Goal: Task Accomplishment & Management: Use online tool/utility

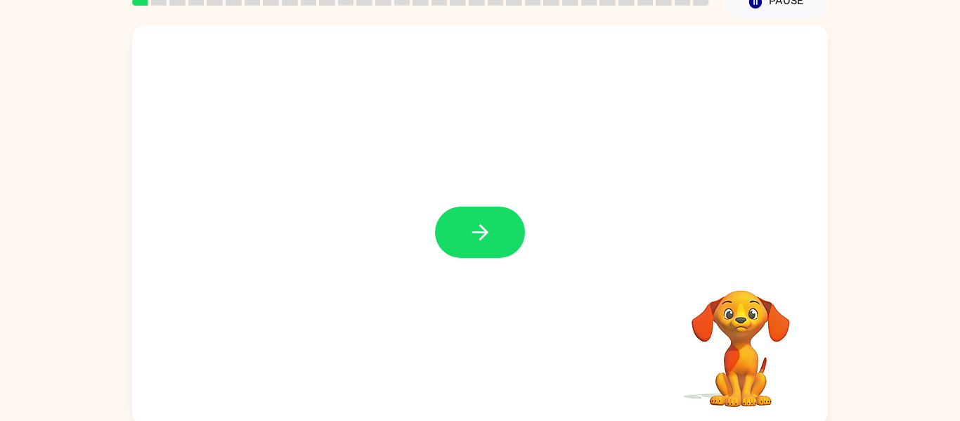
scroll to position [68, 0]
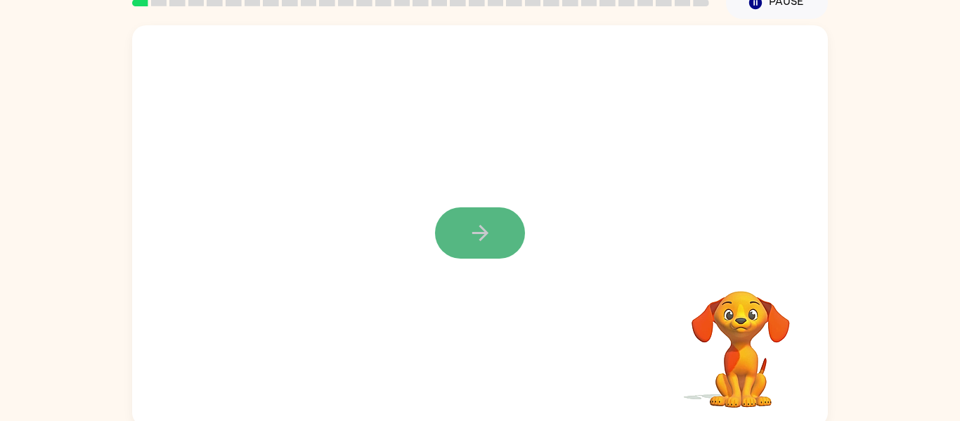
click at [488, 255] on button "button" at bounding box center [480, 232] width 90 height 51
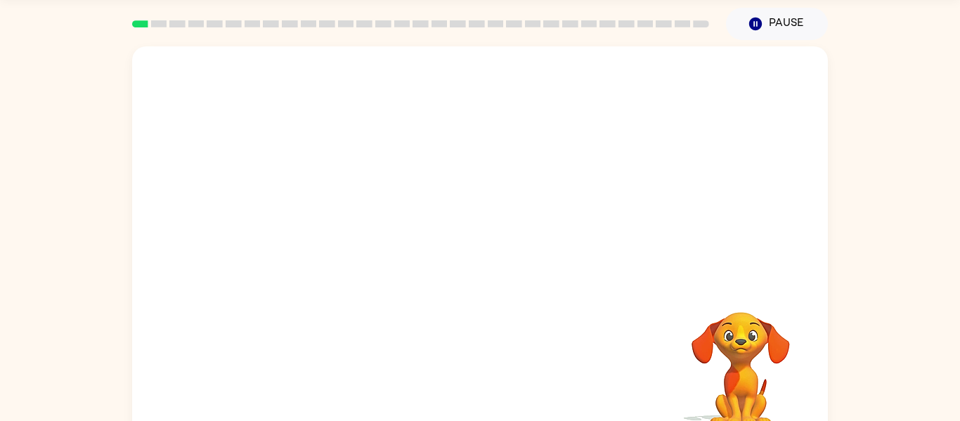
scroll to position [73, 0]
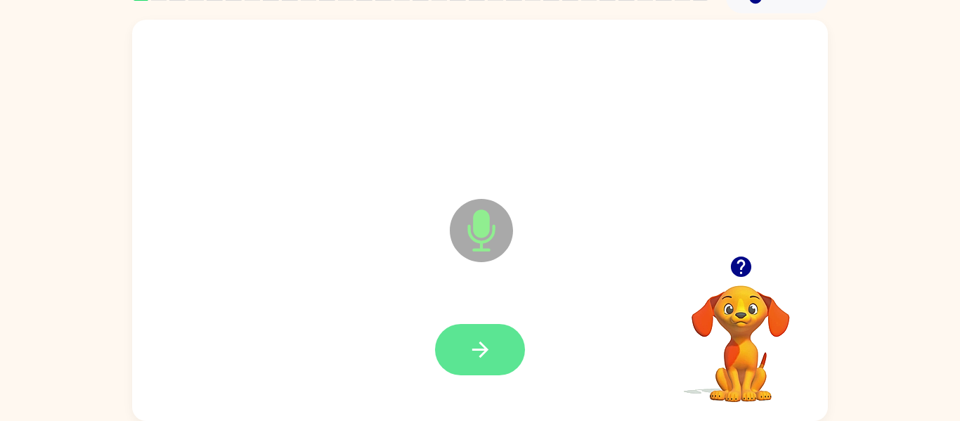
click at [477, 336] on button "button" at bounding box center [480, 349] width 90 height 51
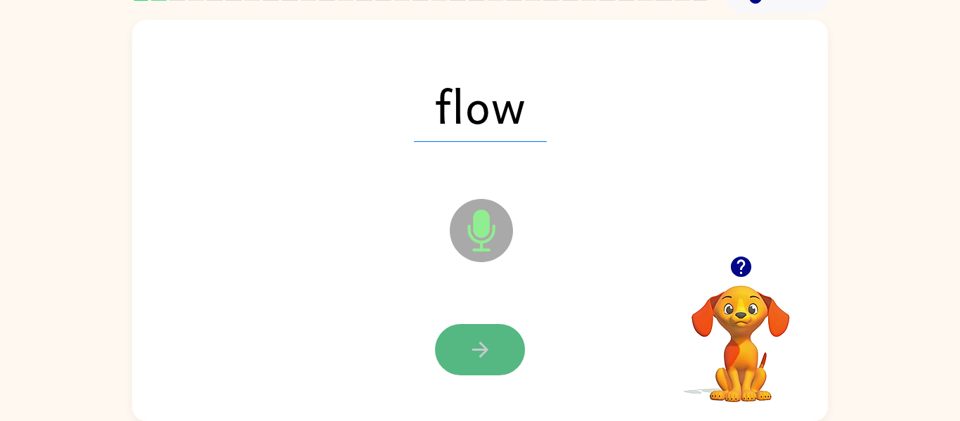
click at [503, 339] on button "button" at bounding box center [480, 349] width 90 height 51
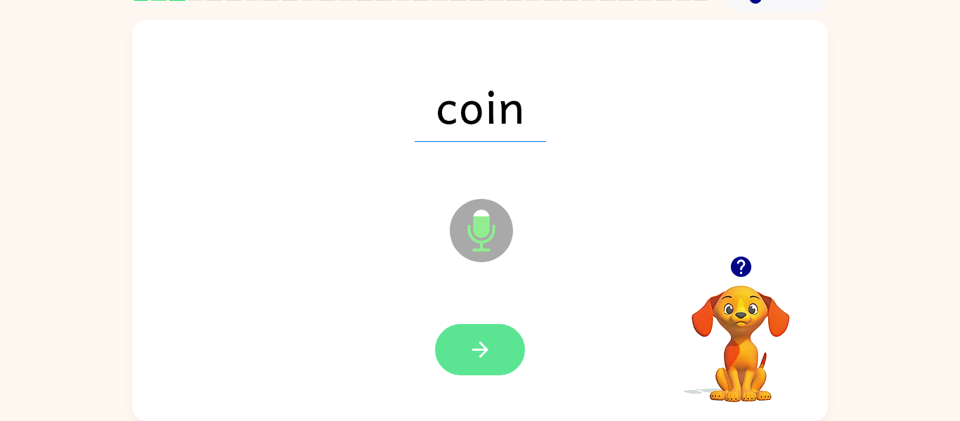
click at [494, 354] on button "button" at bounding box center [480, 349] width 90 height 51
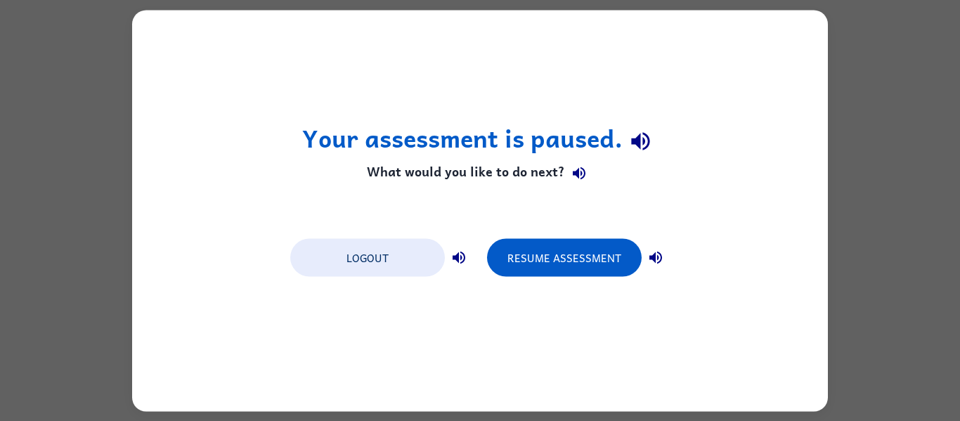
scroll to position [0, 0]
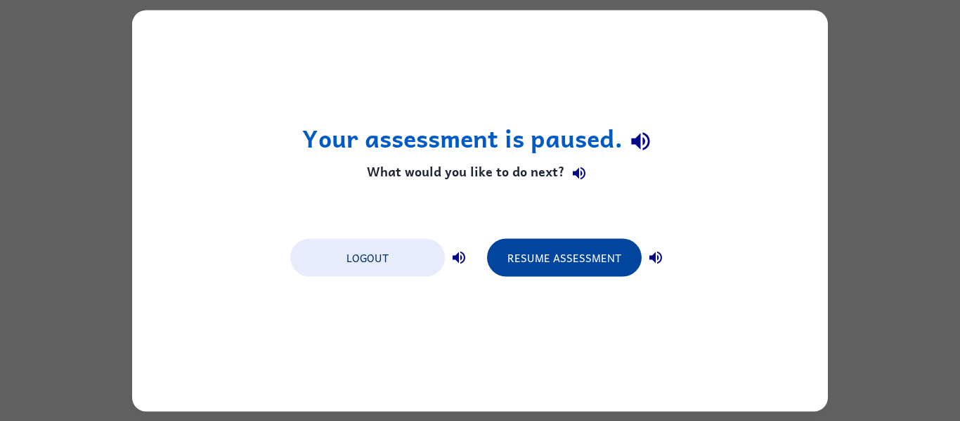
click at [586, 268] on button "Resume Assessment" at bounding box center [564, 257] width 155 height 38
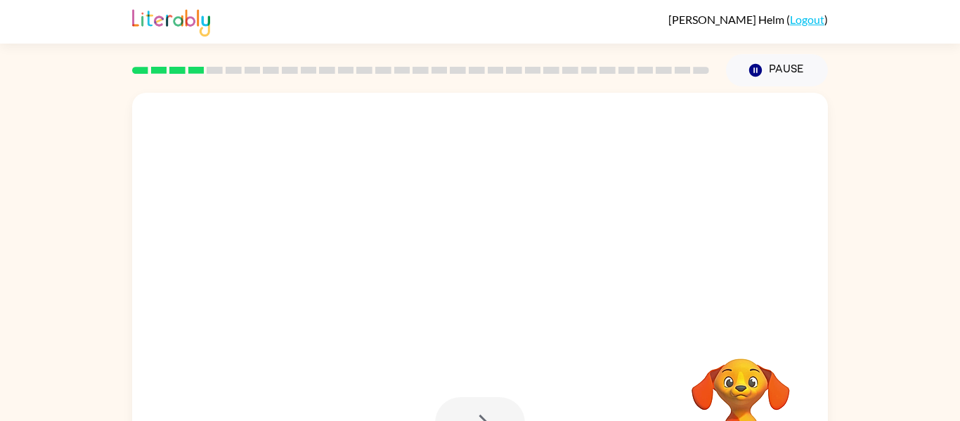
click at [586, 268] on div at bounding box center [446, 268] width 600 height 51
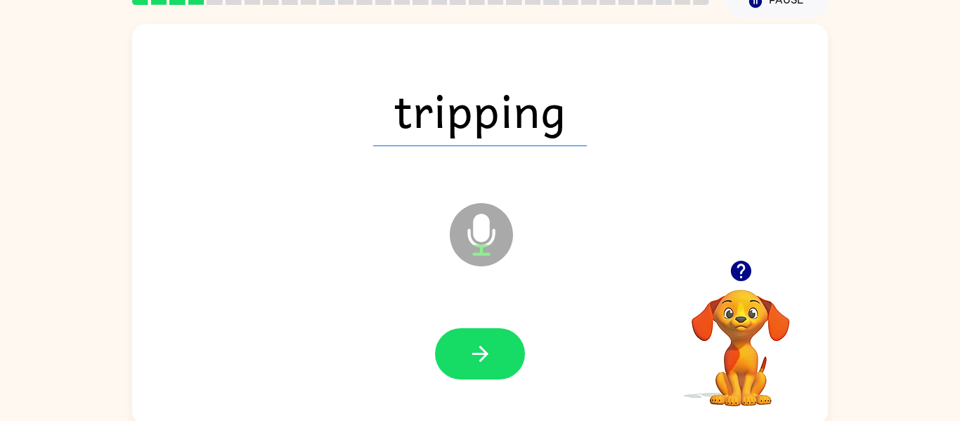
scroll to position [71, 0]
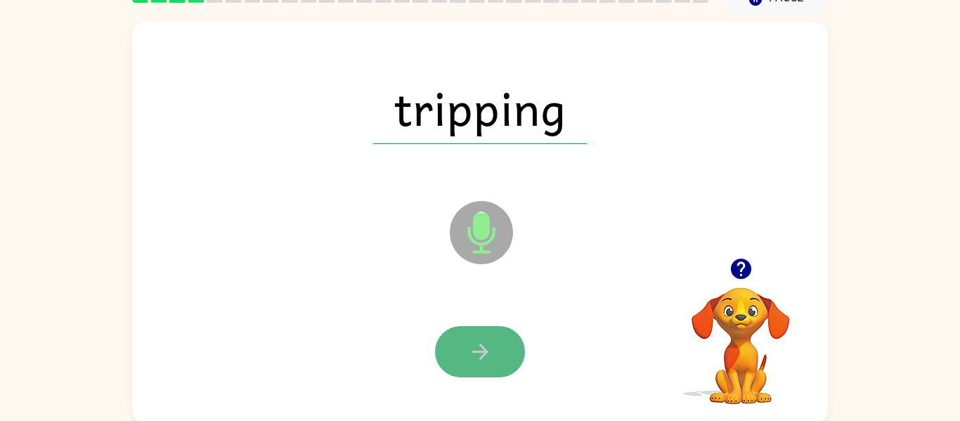
click at [440, 352] on button "button" at bounding box center [480, 351] width 90 height 51
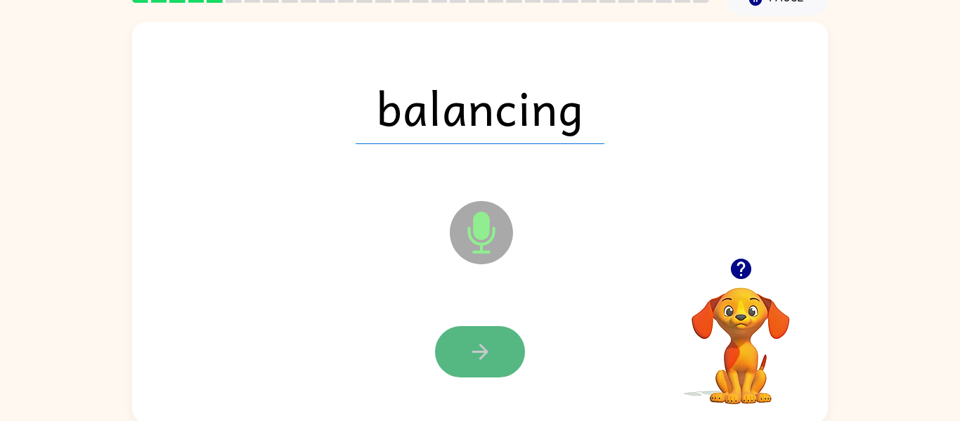
click at [491, 346] on icon "button" at bounding box center [480, 352] width 25 height 25
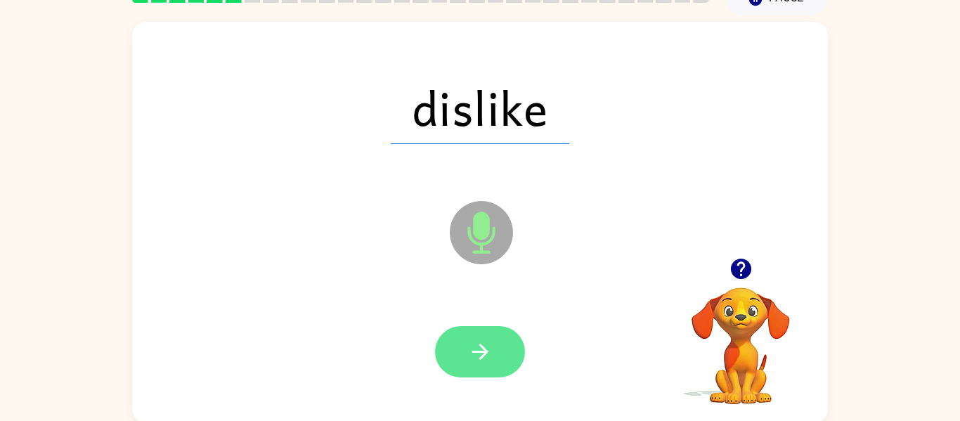
click at [510, 368] on button "button" at bounding box center [480, 351] width 90 height 51
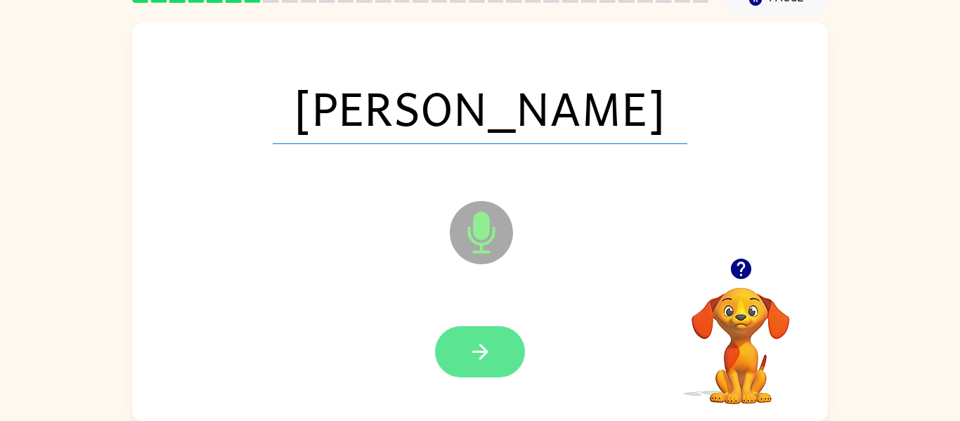
click at [487, 363] on icon "button" at bounding box center [480, 352] width 25 height 25
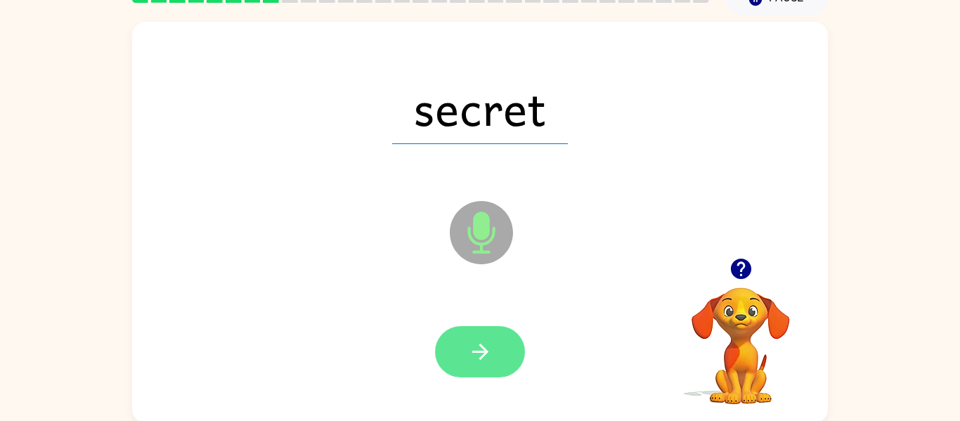
click at [450, 357] on button "button" at bounding box center [480, 351] width 90 height 51
click at [451, 359] on button "button" at bounding box center [480, 351] width 90 height 51
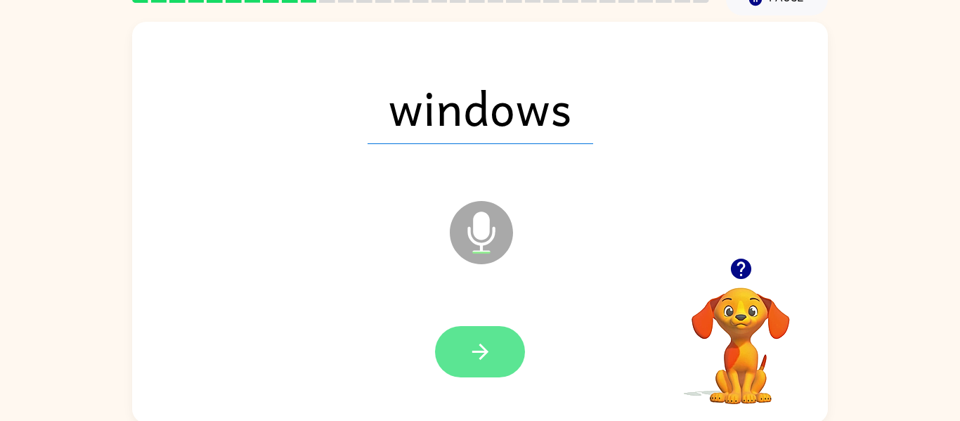
click at [464, 347] on button "button" at bounding box center [480, 351] width 90 height 51
click at [493, 349] on button "button" at bounding box center [480, 351] width 90 height 51
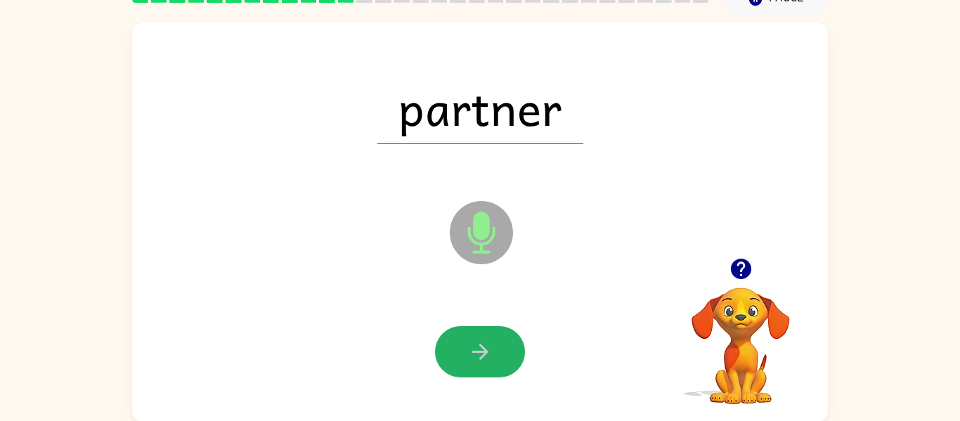
click at [493, 349] on button "button" at bounding box center [480, 351] width 90 height 51
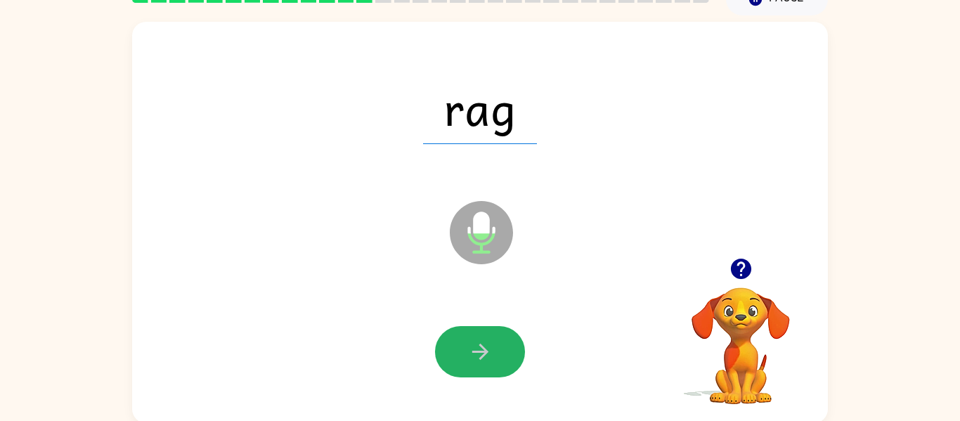
click at [493, 349] on button "button" at bounding box center [480, 351] width 90 height 51
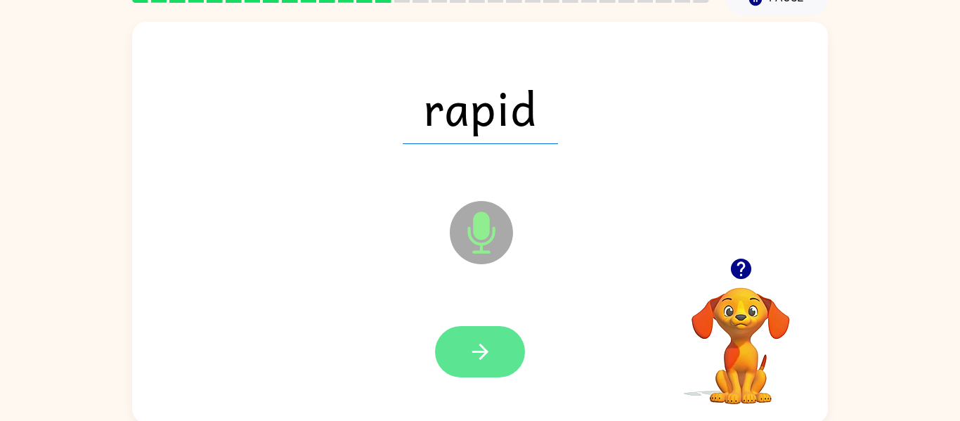
click at [493, 348] on button "button" at bounding box center [480, 351] width 90 height 51
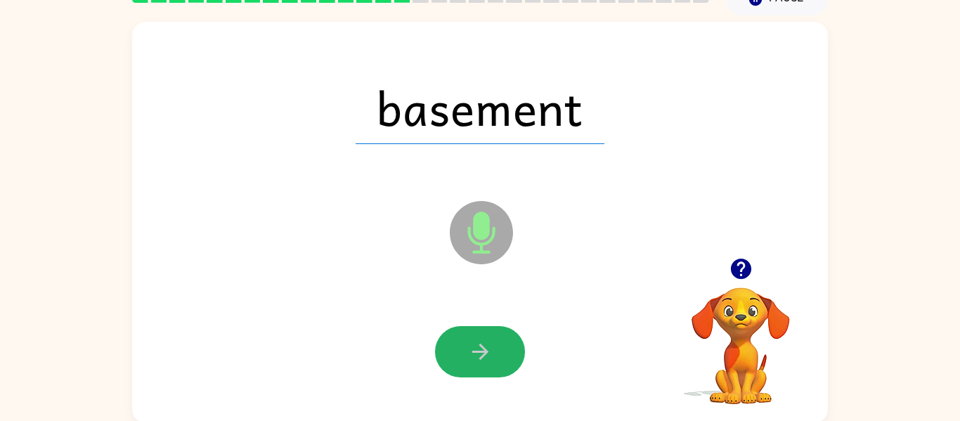
click at [493, 348] on button "button" at bounding box center [480, 351] width 90 height 51
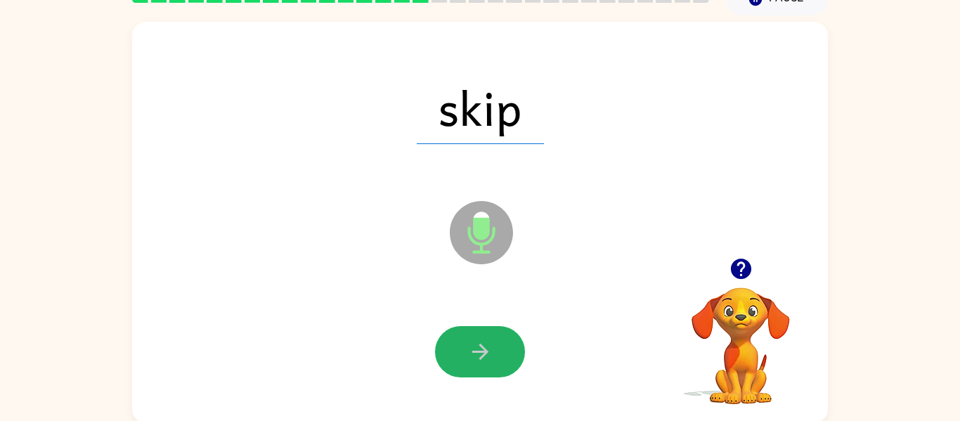
click at [493, 348] on button "button" at bounding box center [480, 351] width 90 height 51
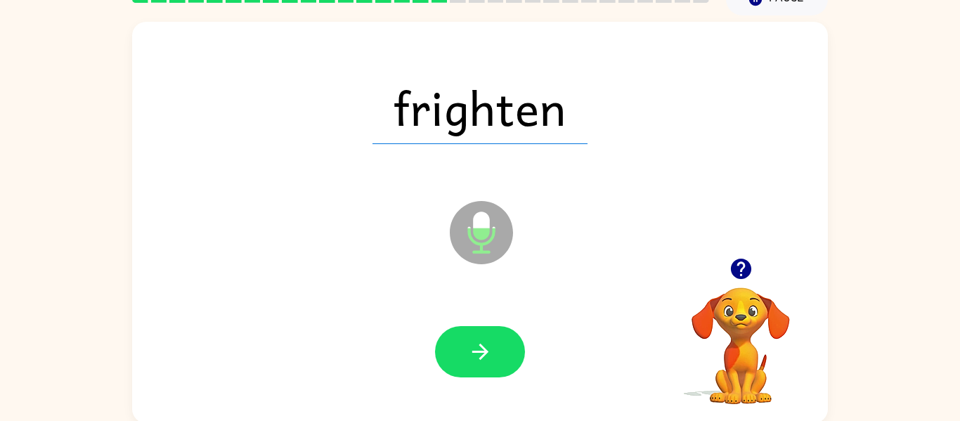
click at [493, 348] on button "button" at bounding box center [480, 351] width 90 height 51
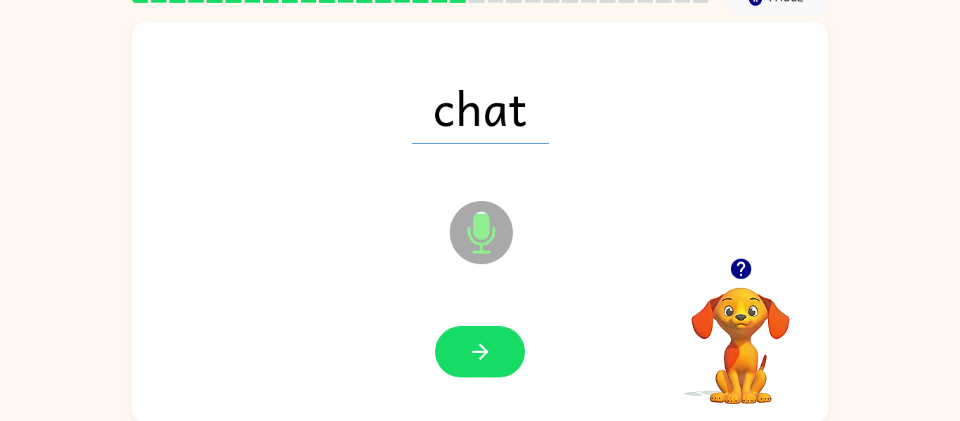
click at [493, 348] on button "button" at bounding box center [480, 351] width 90 height 51
click at [372, 336] on div at bounding box center [480, 352] width 668 height 115
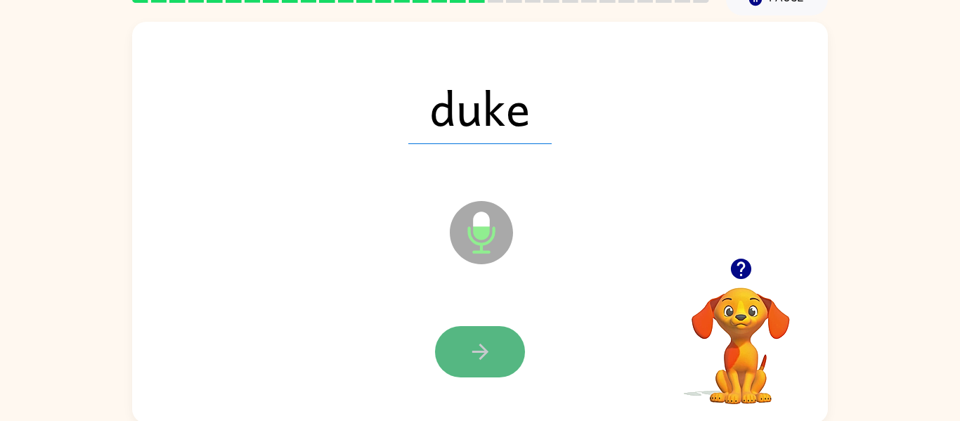
click at [468, 371] on button "button" at bounding box center [480, 351] width 90 height 51
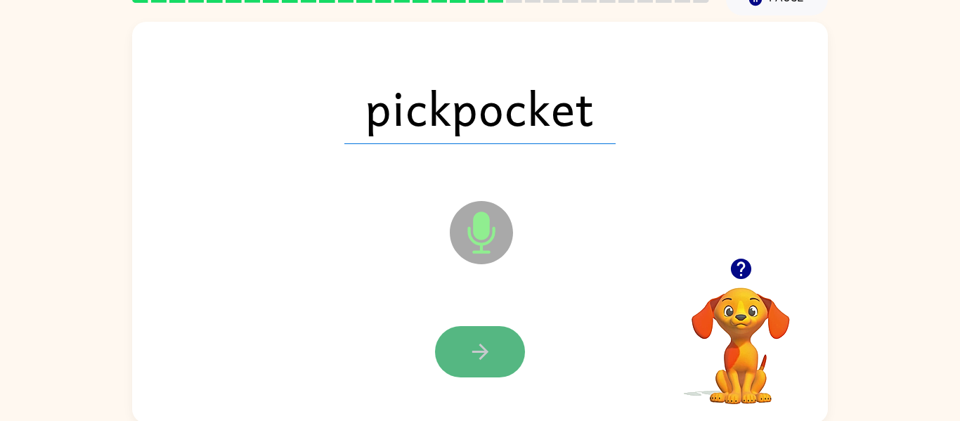
click at [465, 368] on button "button" at bounding box center [480, 351] width 90 height 51
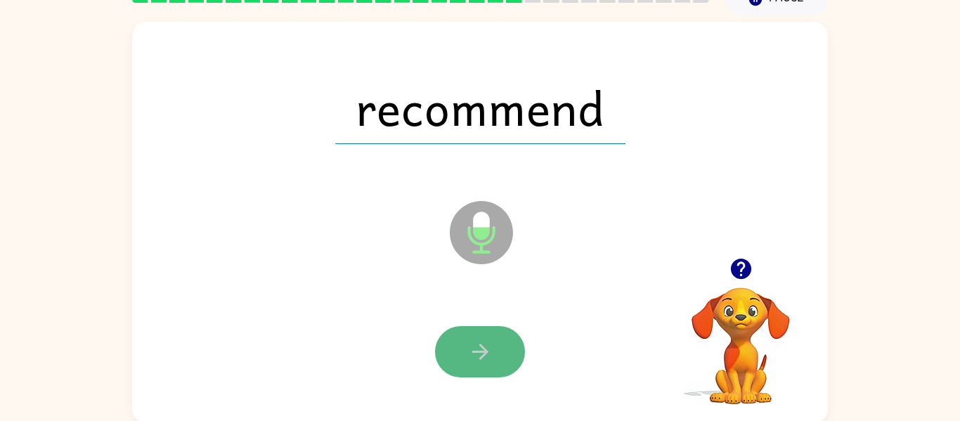
click at [444, 340] on button "button" at bounding box center [480, 351] width 90 height 51
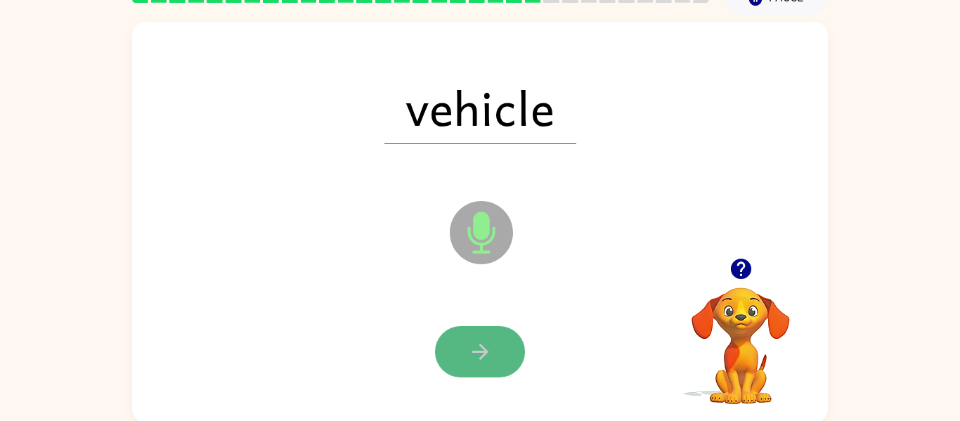
click at [444, 340] on button "button" at bounding box center [480, 351] width 90 height 51
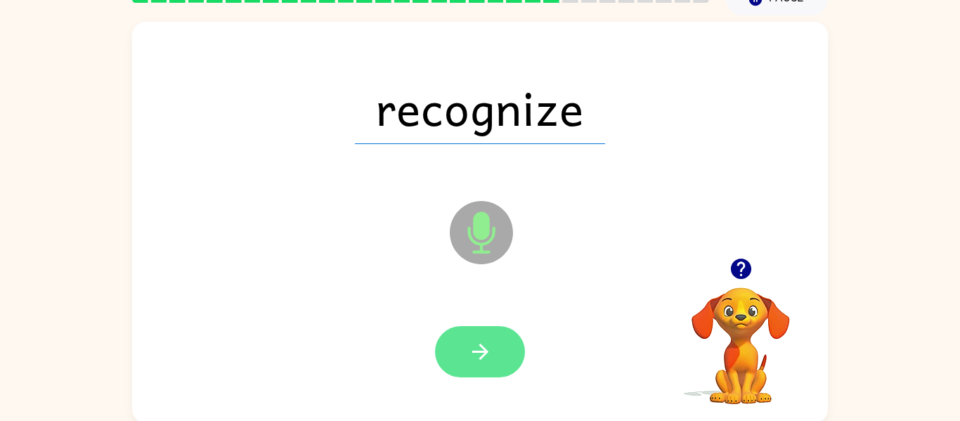
click at [448, 340] on button "button" at bounding box center [480, 351] width 90 height 51
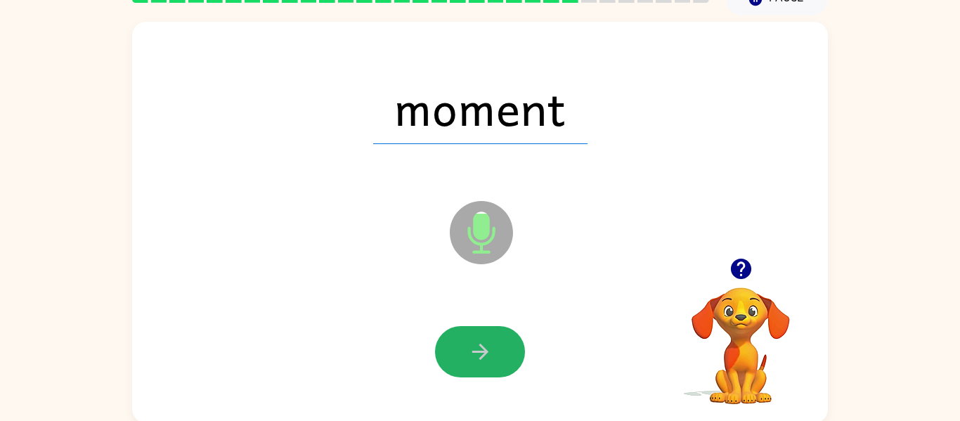
click at [448, 340] on button "button" at bounding box center [480, 351] width 90 height 51
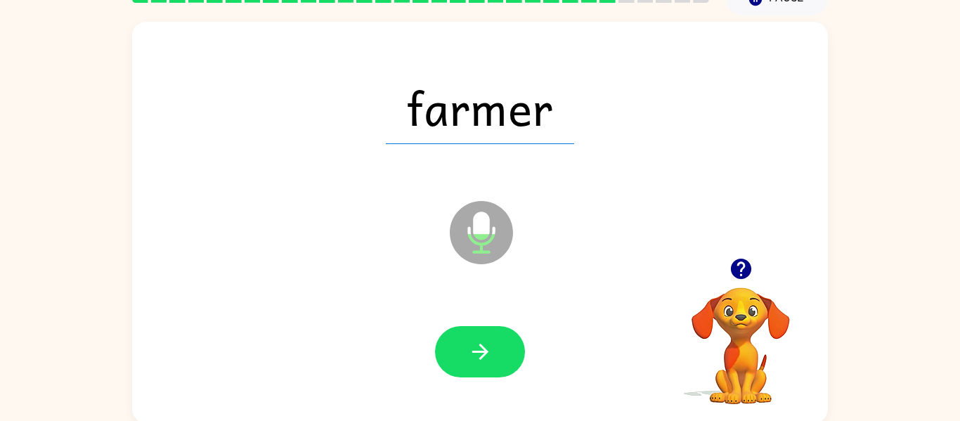
click at [448, 340] on button "button" at bounding box center [480, 351] width 90 height 51
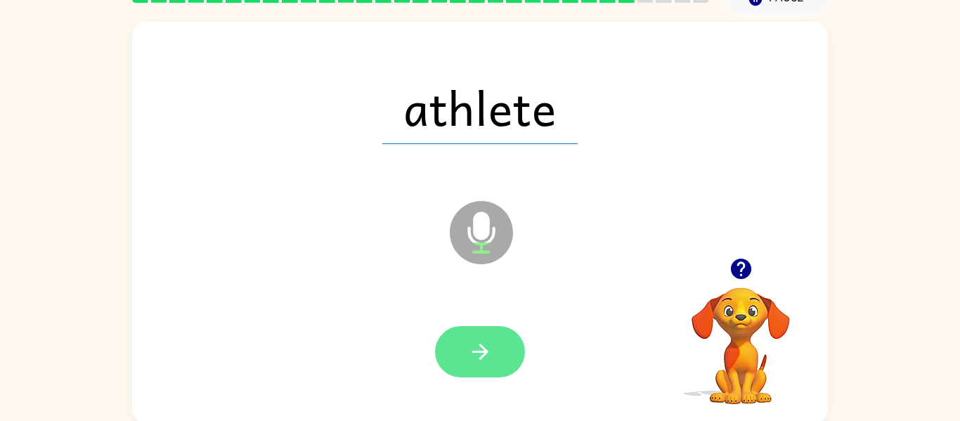
click at [487, 359] on icon "button" at bounding box center [480, 352] width 25 height 25
click at [491, 358] on icon "button" at bounding box center [480, 352] width 25 height 25
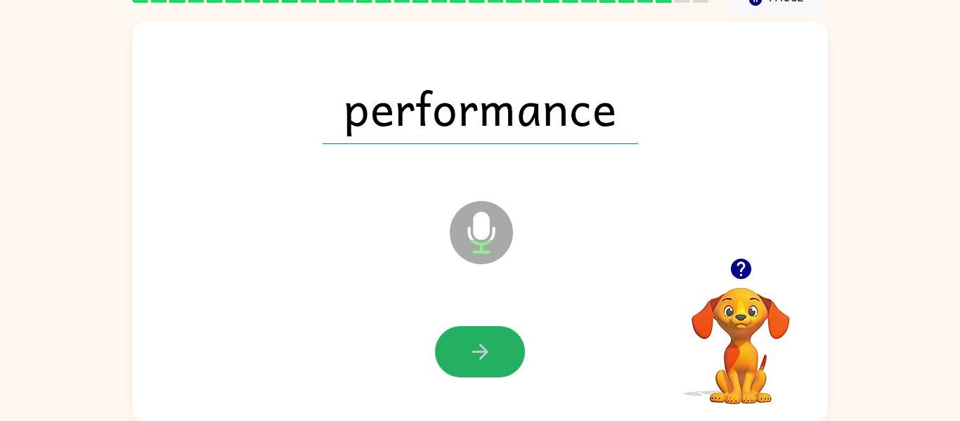
click at [491, 358] on icon "button" at bounding box center [480, 352] width 25 height 25
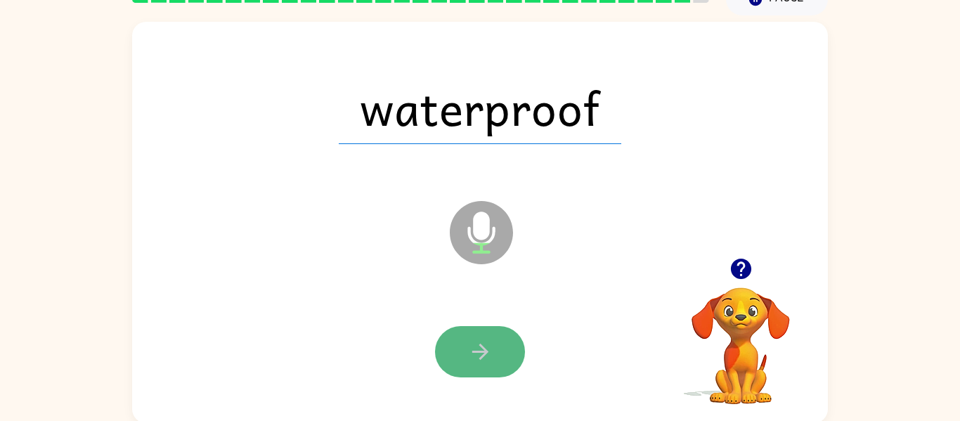
click at [493, 359] on button "button" at bounding box center [480, 351] width 90 height 51
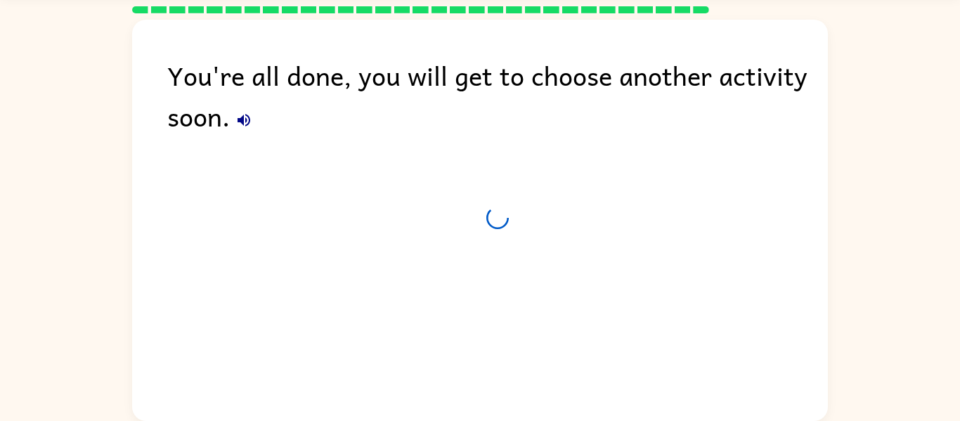
scroll to position [48, 0]
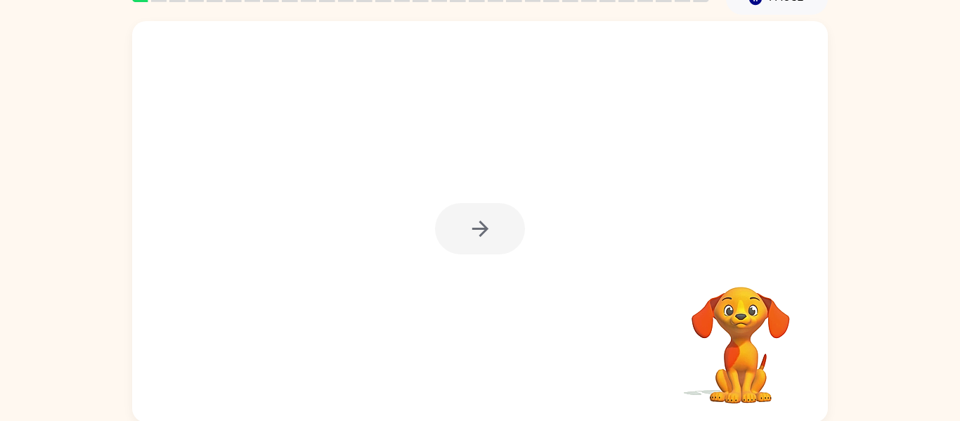
scroll to position [73, 0]
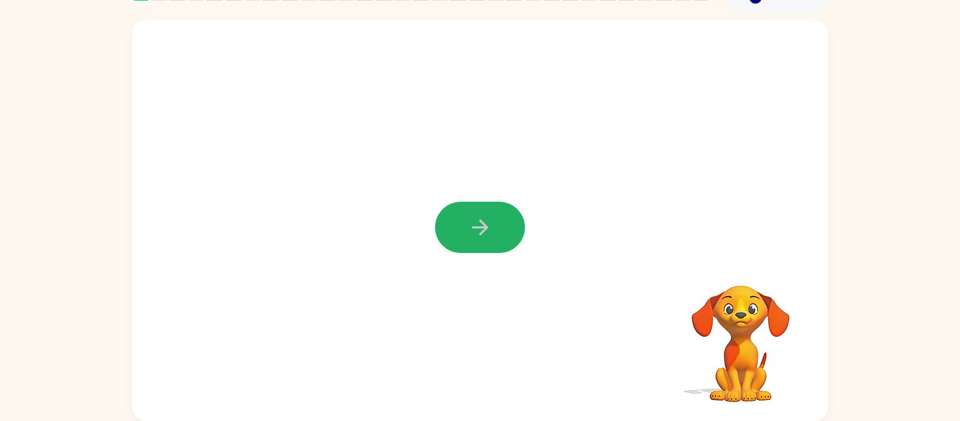
click at [493, 243] on button "button" at bounding box center [480, 227] width 90 height 51
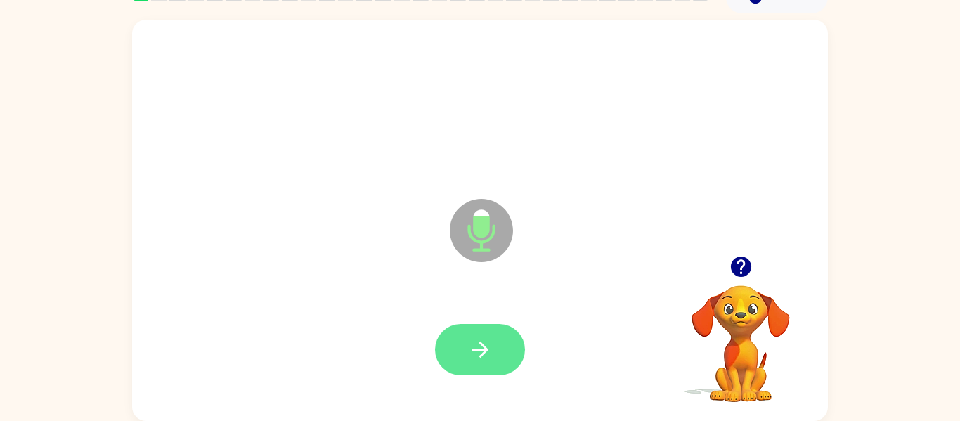
click at [500, 353] on button "button" at bounding box center [480, 349] width 90 height 51
click at [478, 358] on icon "button" at bounding box center [480, 350] width 25 height 25
click at [489, 342] on icon "button" at bounding box center [480, 350] width 25 height 25
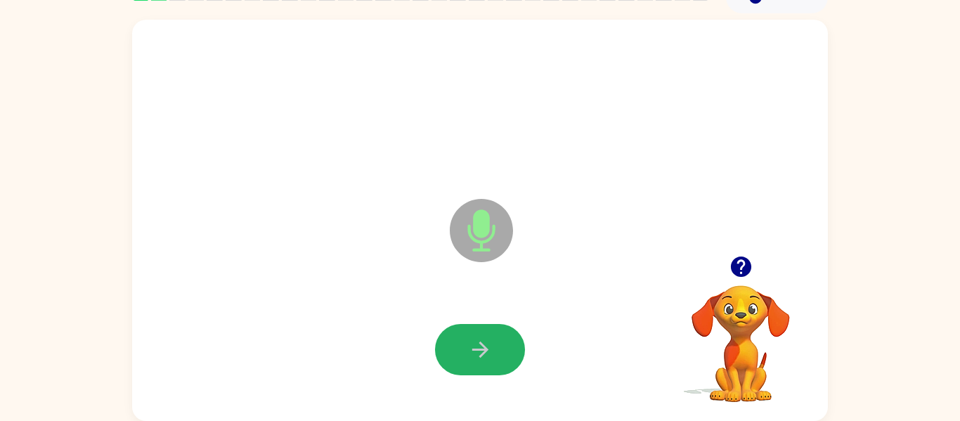
click at [489, 342] on icon "button" at bounding box center [480, 350] width 25 height 25
click at [489, 345] on icon "button" at bounding box center [480, 350] width 25 height 25
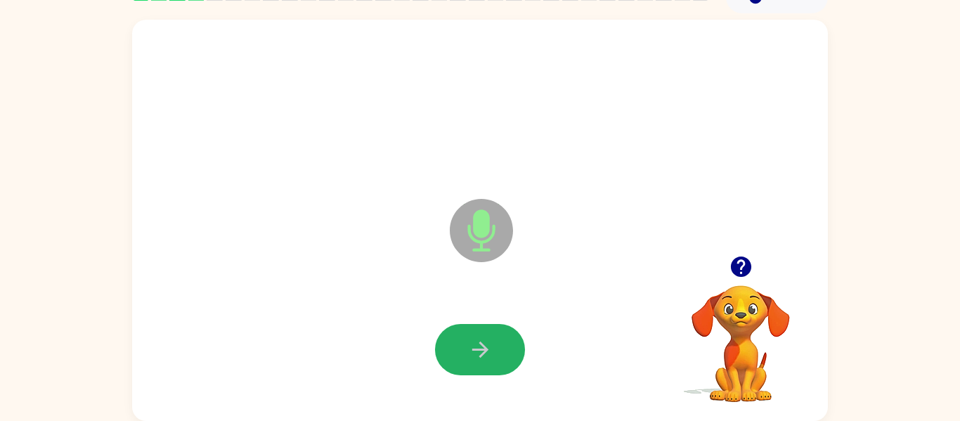
click at [489, 345] on icon "button" at bounding box center [480, 350] width 25 height 25
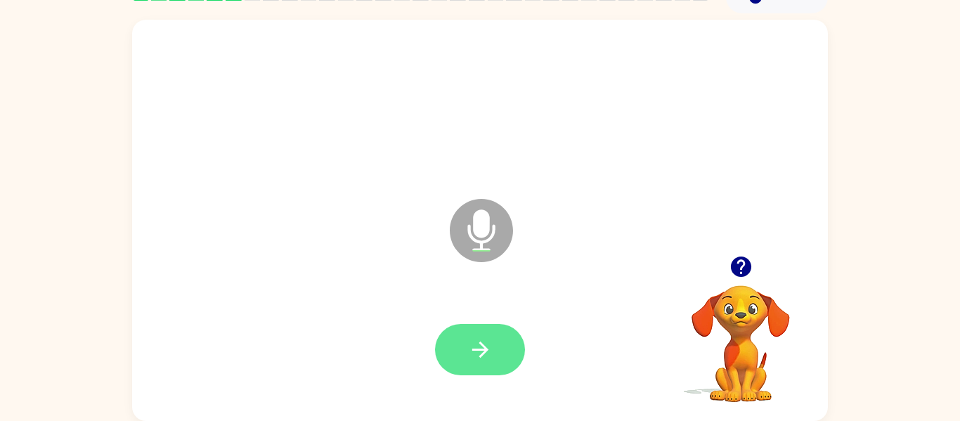
click at [472, 346] on icon "button" at bounding box center [480, 350] width 25 height 25
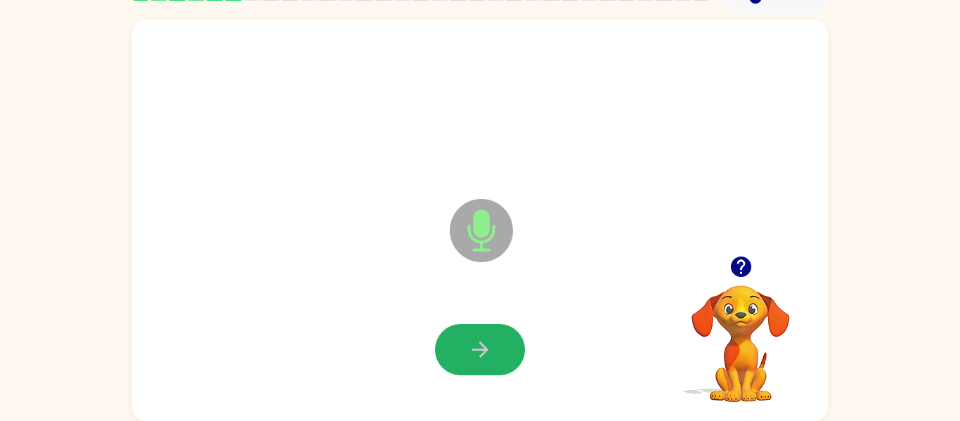
click at [472, 346] on icon "button" at bounding box center [480, 350] width 25 height 25
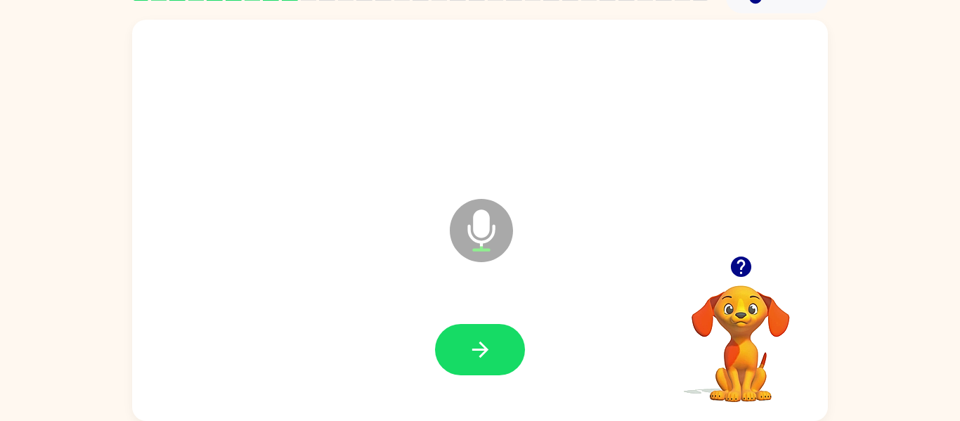
click at [472, 346] on icon "button" at bounding box center [480, 350] width 25 height 25
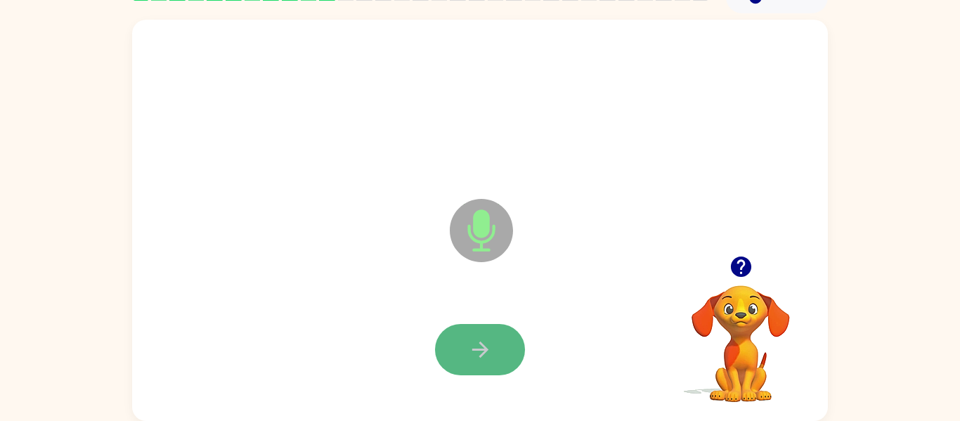
click at [475, 353] on icon "button" at bounding box center [480, 350] width 25 height 25
click at [474, 354] on icon "button" at bounding box center [480, 350] width 25 height 25
click at [466, 338] on button "button" at bounding box center [480, 349] width 90 height 51
click at [468, 338] on icon "button" at bounding box center [480, 350] width 25 height 25
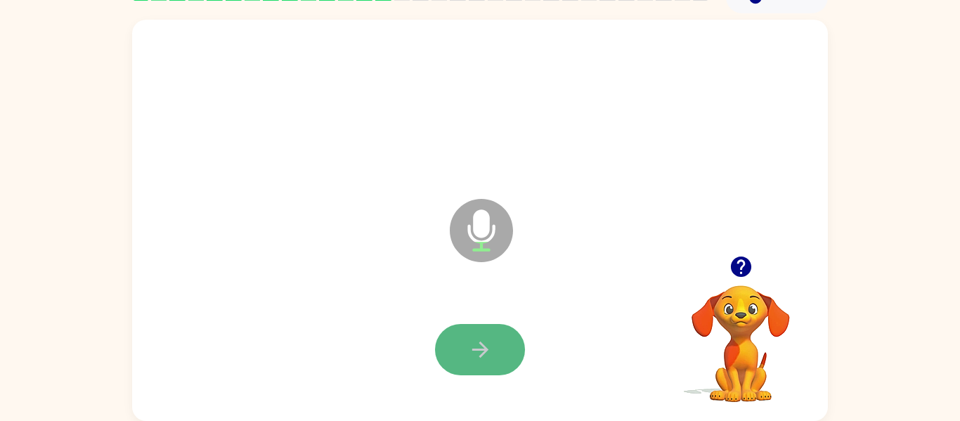
click at [463, 340] on button "button" at bounding box center [480, 349] width 90 height 51
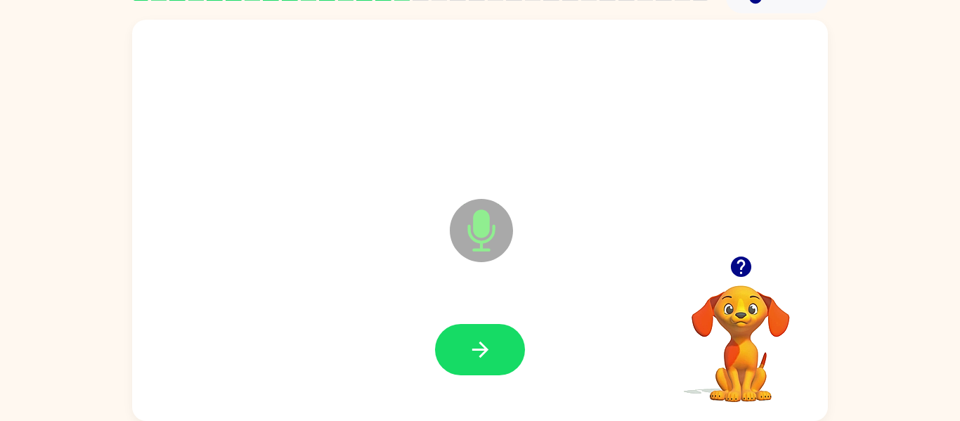
click at [463, 340] on button "button" at bounding box center [480, 349] width 90 height 51
click at [463, 346] on button "button" at bounding box center [480, 349] width 90 height 51
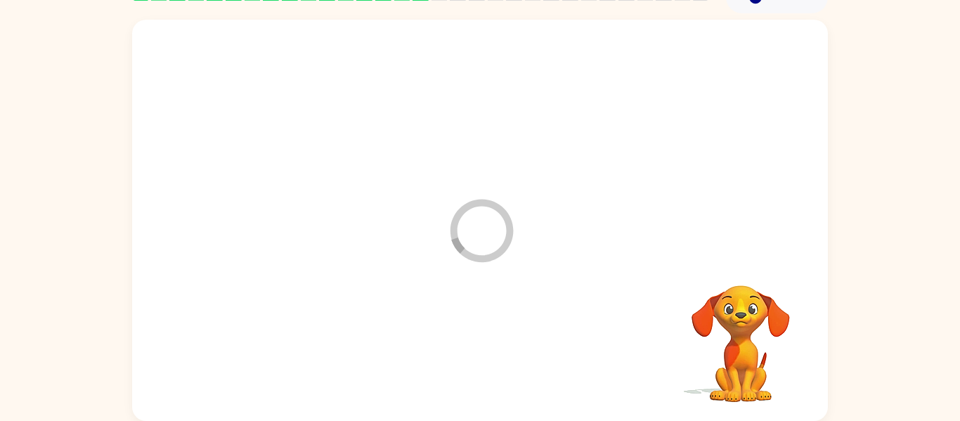
click at [463, 346] on div at bounding box center [480, 350] width 668 height 115
click at [463, 346] on button "button" at bounding box center [480, 349] width 90 height 51
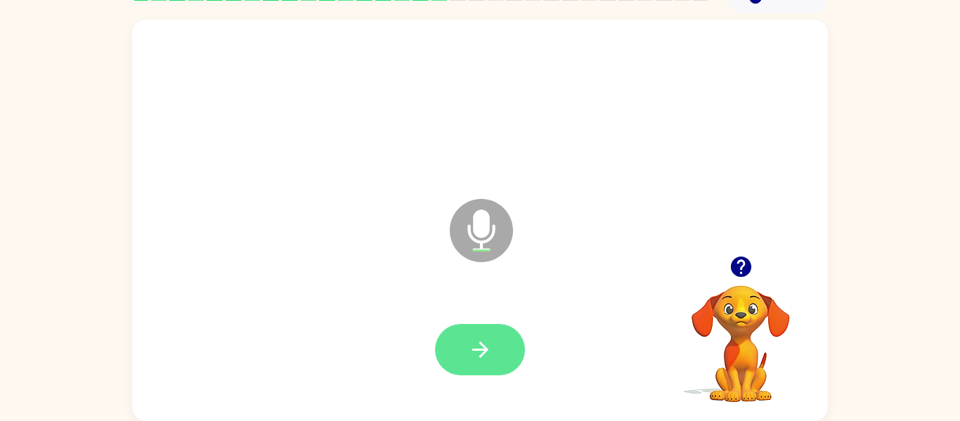
click at [454, 344] on button "button" at bounding box center [480, 349] width 90 height 51
click at [454, 349] on button "button" at bounding box center [480, 349] width 90 height 51
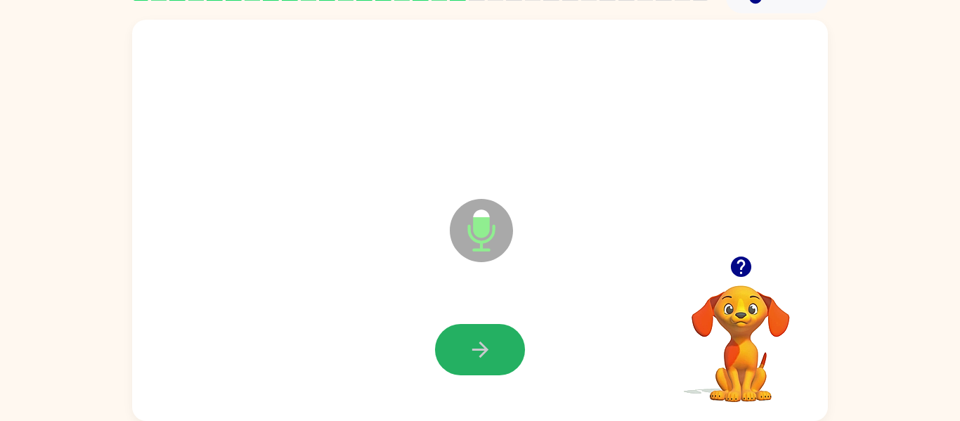
click at [454, 349] on button "button" at bounding box center [480, 349] width 90 height 51
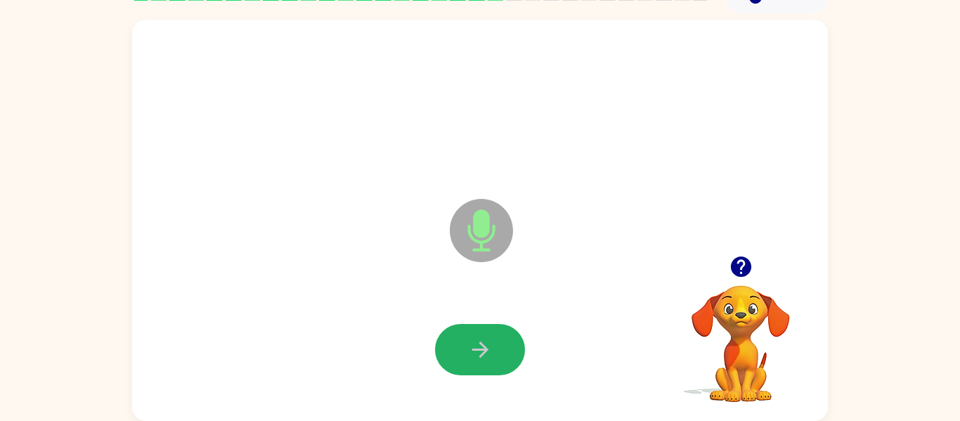
click at [454, 349] on button "button" at bounding box center [480, 349] width 90 height 51
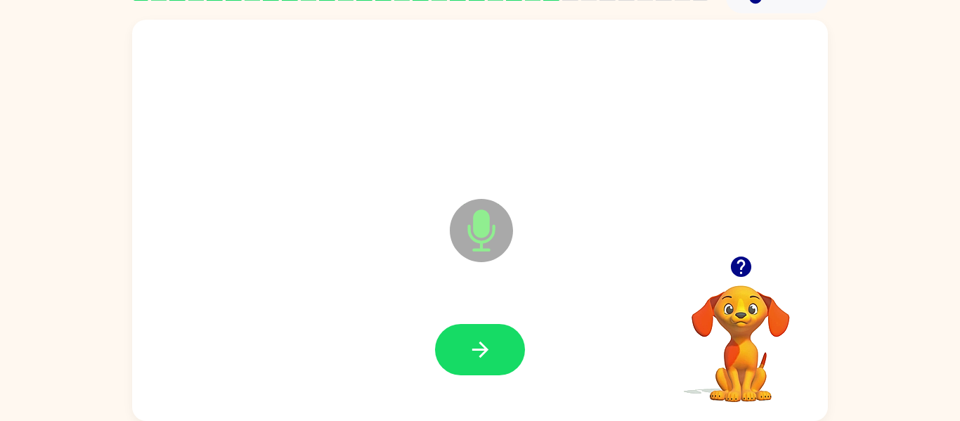
click at [454, 349] on button "button" at bounding box center [480, 349] width 90 height 51
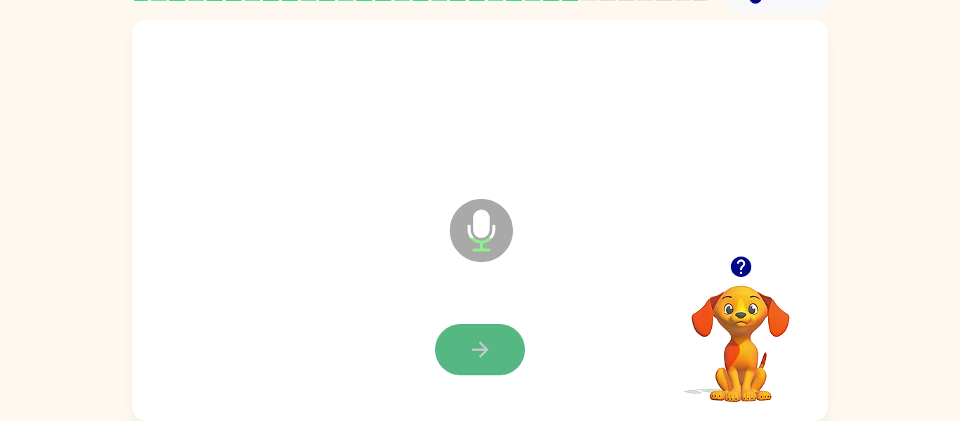
click at [453, 349] on button "button" at bounding box center [480, 349] width 90 height 51
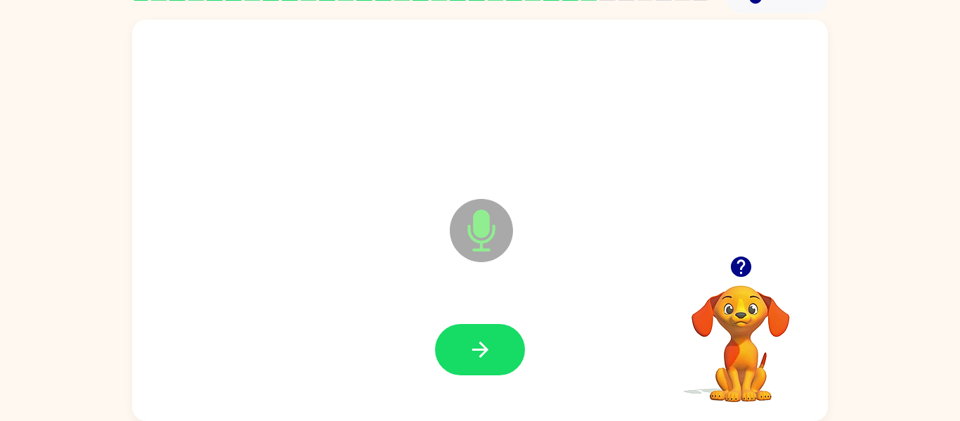
click at [453, 349] on button "button" at bounding box center [480, 349] width 90 height 51
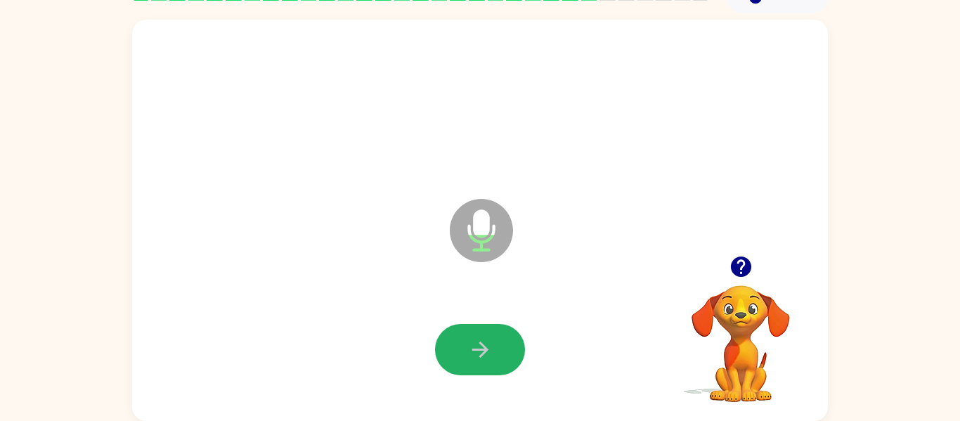
click at [453, 349] on button "button" at bounding box center [480, 349] width 90 height 51
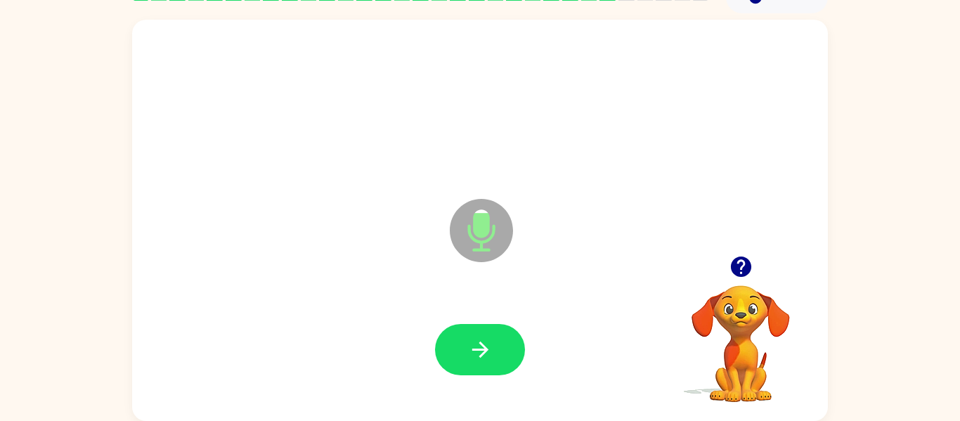
click at [453, 349] on button "button" at bounding box center [480, 349] width 90 height 51
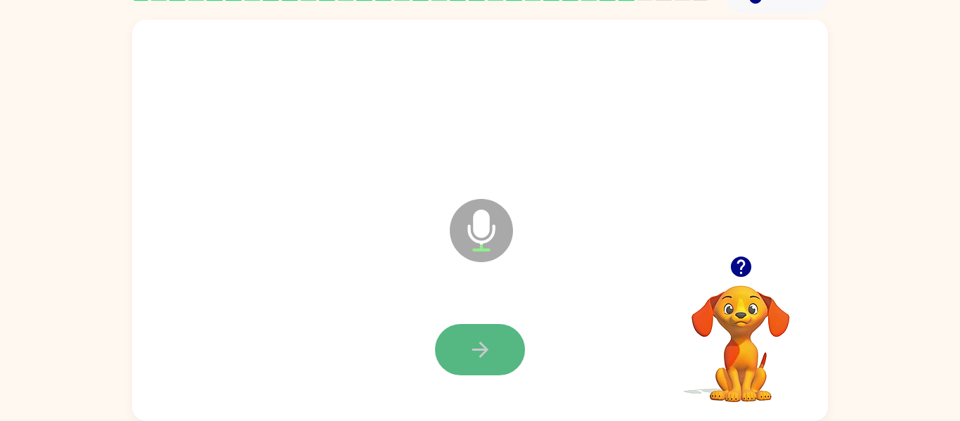
click at [454, 336] on button "button" at bounding box center [480, 349] width 90 height 51
click at [453, 330] on button "button" at bounding box center [480, 349] width 90 height 51
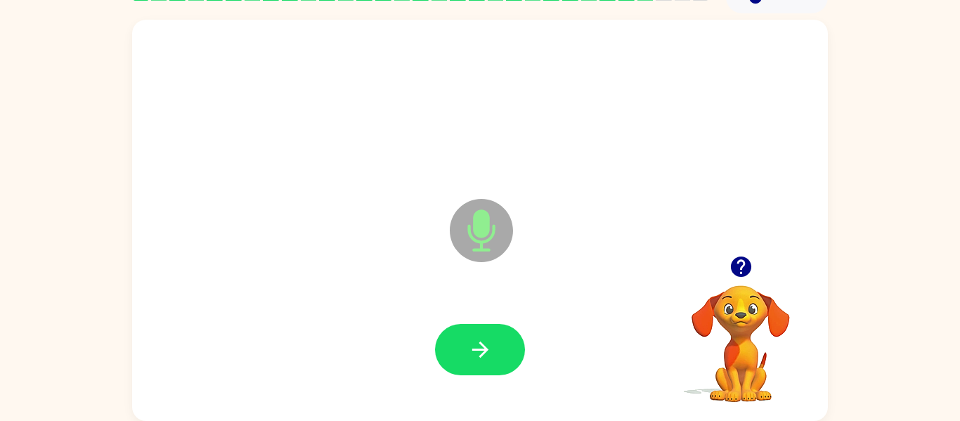
drag, startPoint x: 487, startPoint y: 347, endPoint x: 440, endPoint y: 381, distance: 58.0
click at [440, 381] on div at bounding box center [480, 350] width 668 height 115
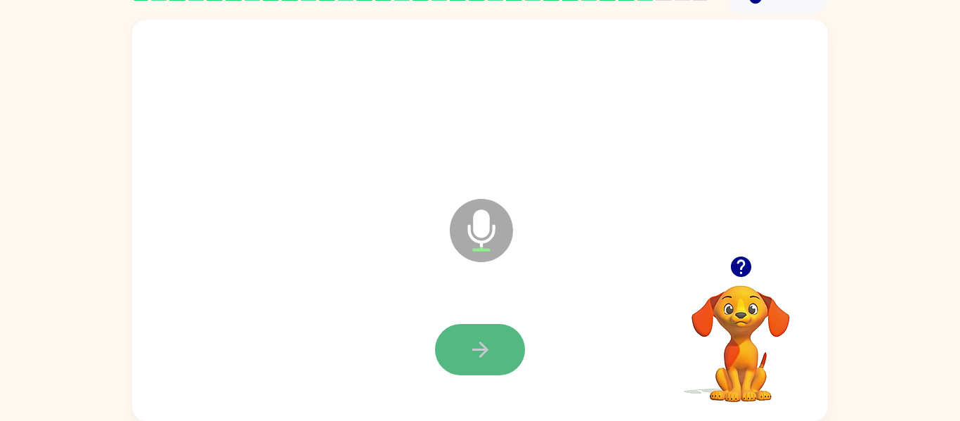
click at [502, 358] on button "button" at bounding box center [480, 349] width 90 height 51
click at [508, 360] on button "button" at bounding box center [480, 349] width 90 height 51
click at [508, 363] on button "button" at bounding box center [480, 349] width 90 height 51
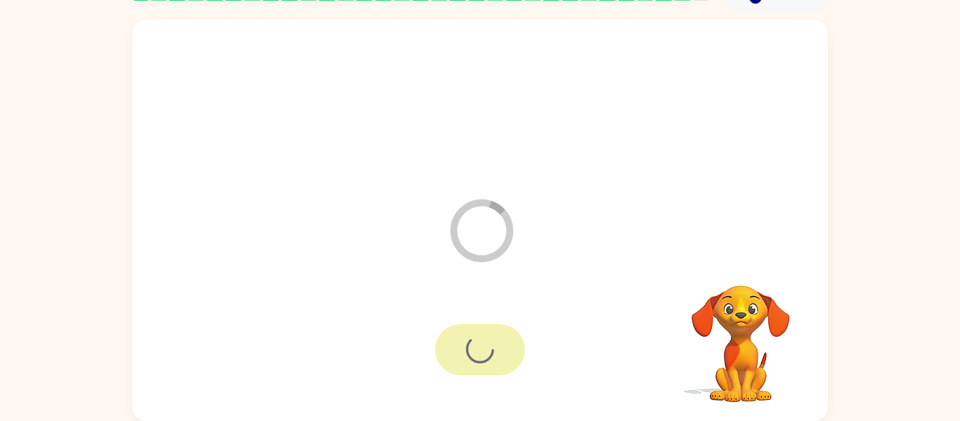
scroll to position [48, 0]
